Goal: Find specific page/section: Find specific page/section

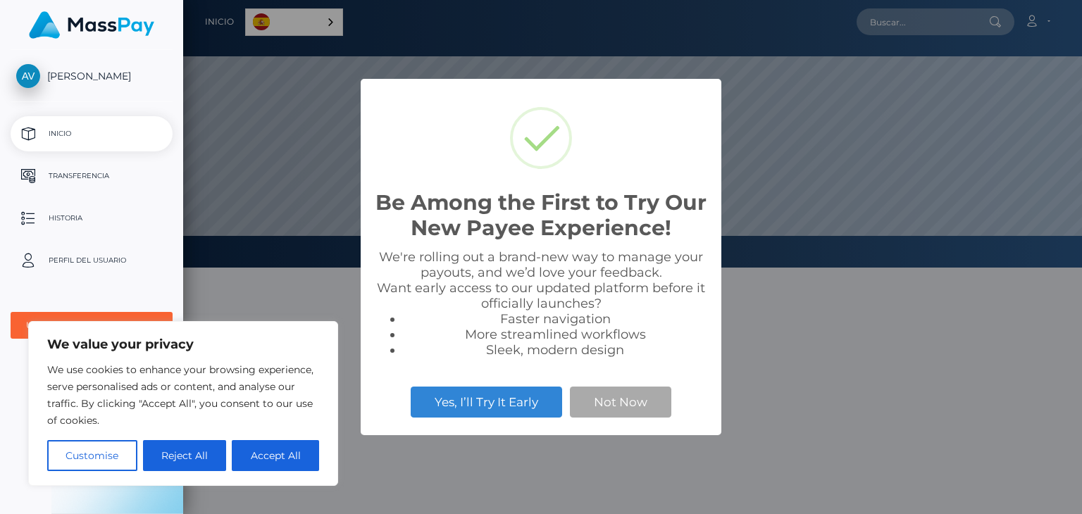
scroll to position [268, 899]
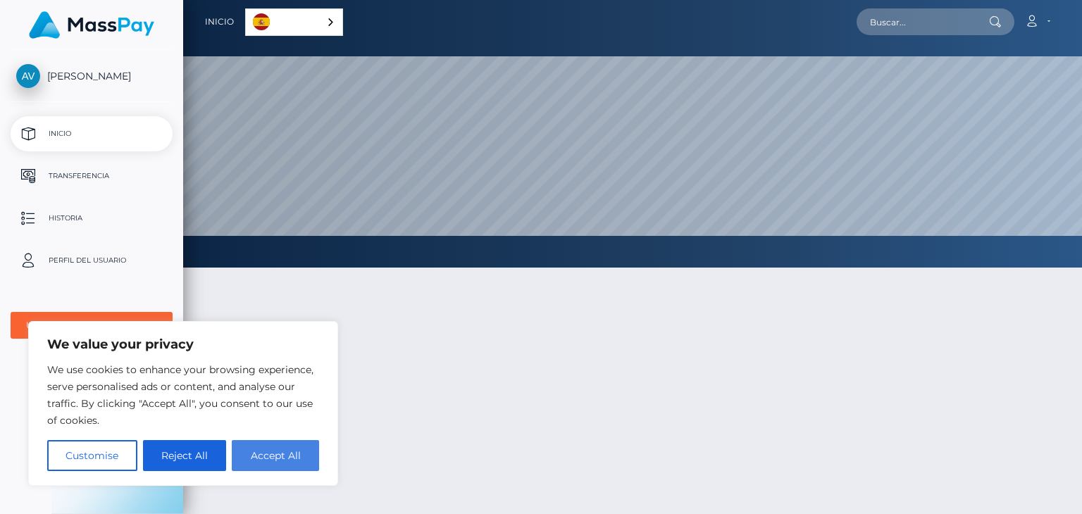
click at [304, 462] on button "Accept All" at bounding box center [275, 455] width 87 height 31
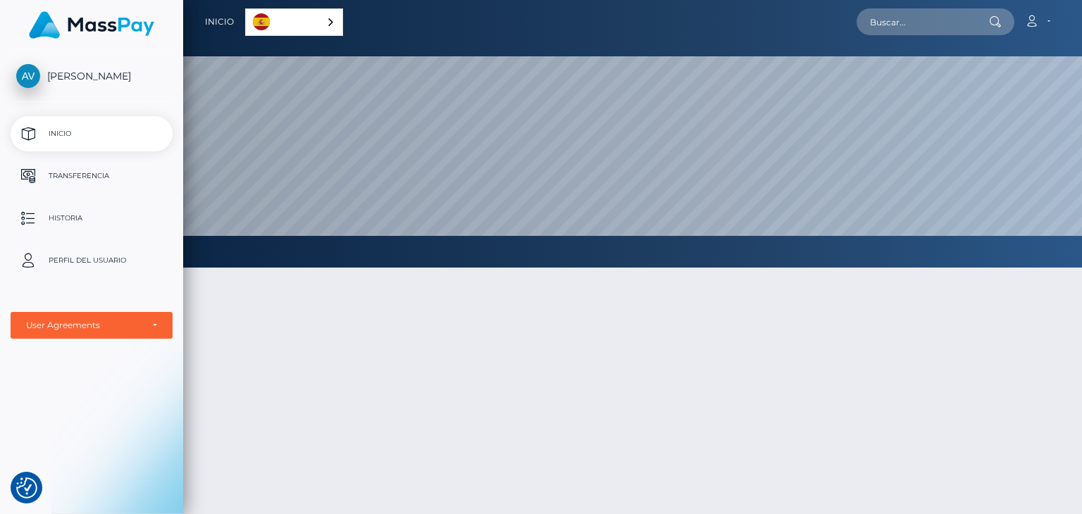
checkbox input "true"
click at [92, 182] on p "Transferencia" at bounding box center [91, 176] width 151 height 21
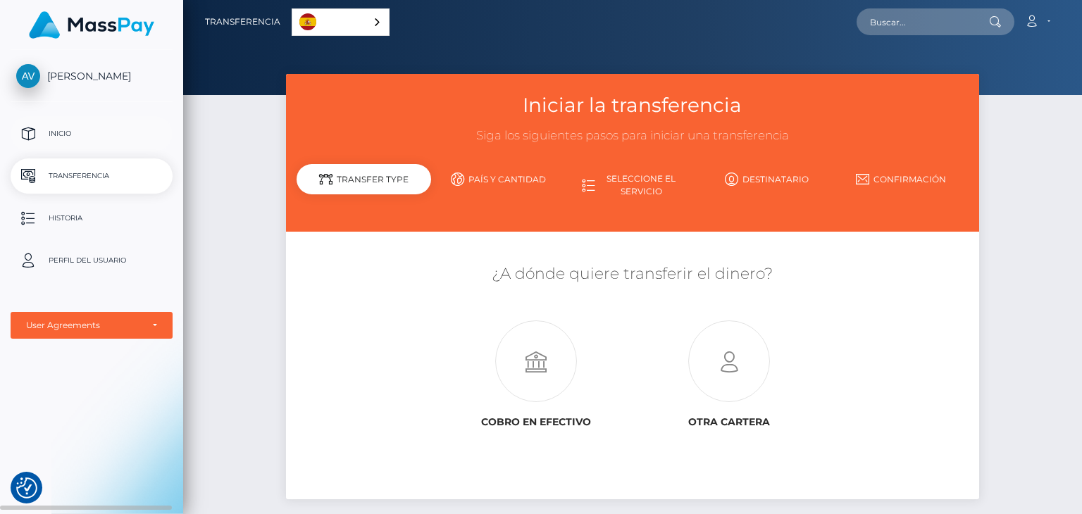
click at [75, 128] on p "Inicio" at bounding box center [91, 133] width 151 height 21
